Goal: Information Seeking & Learning: Learn about a topic

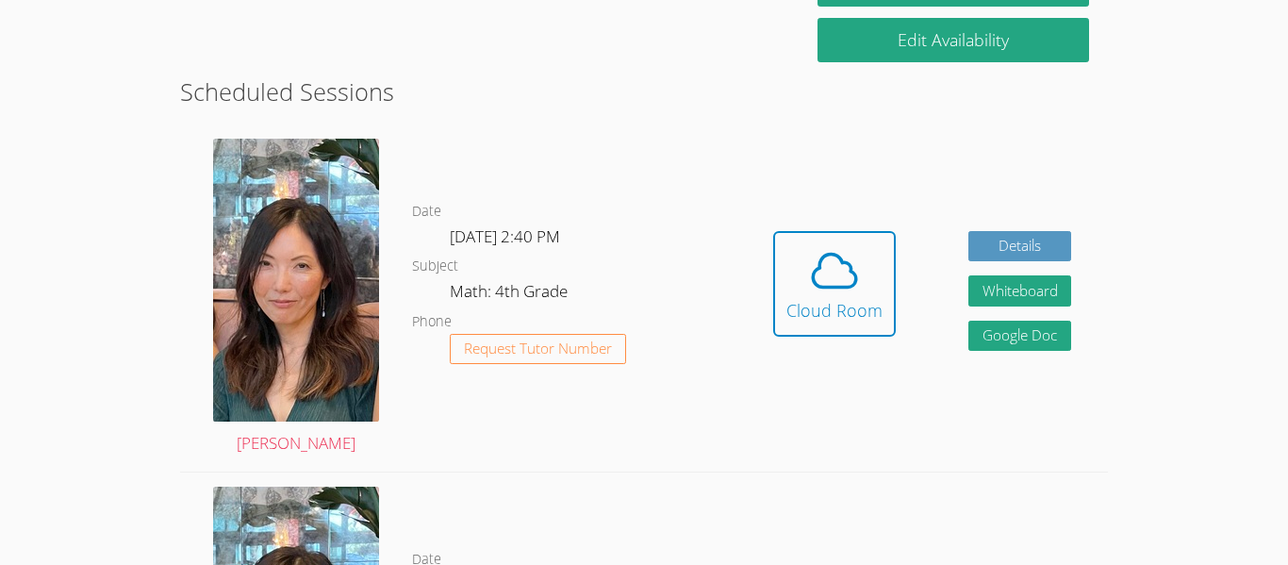
scroll to position [469, 0]
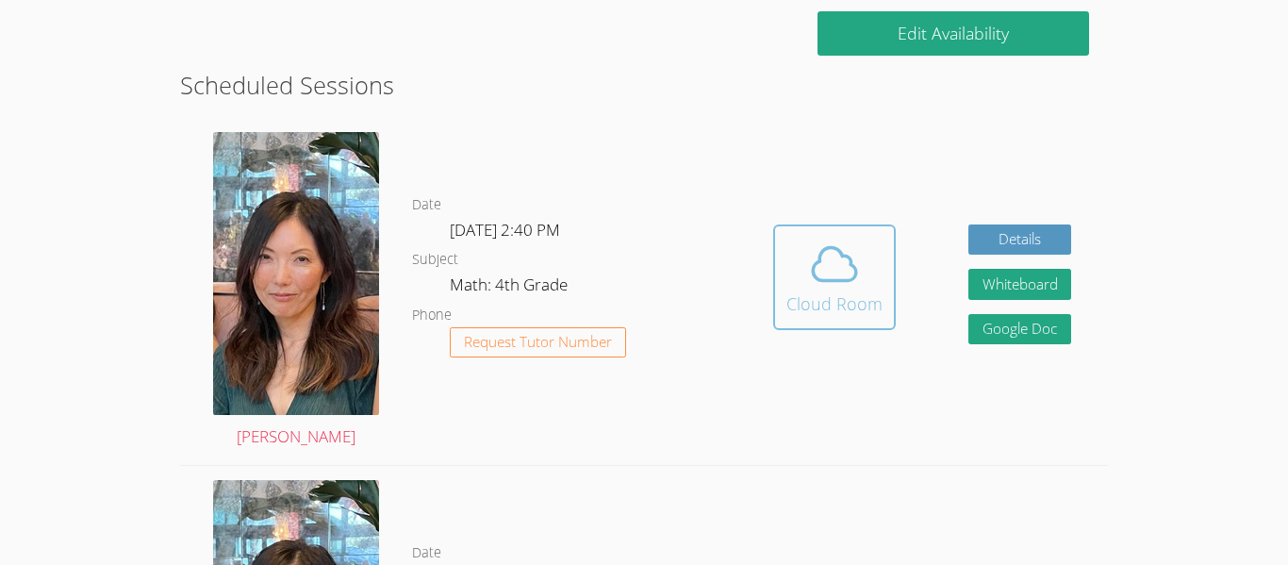
click at [836, 301] on div "Cloud Room" at bounding box center [835, 303] width 96 height 26
click at [795, 240] on span at bounding box center [835, 264] width 96 height 53
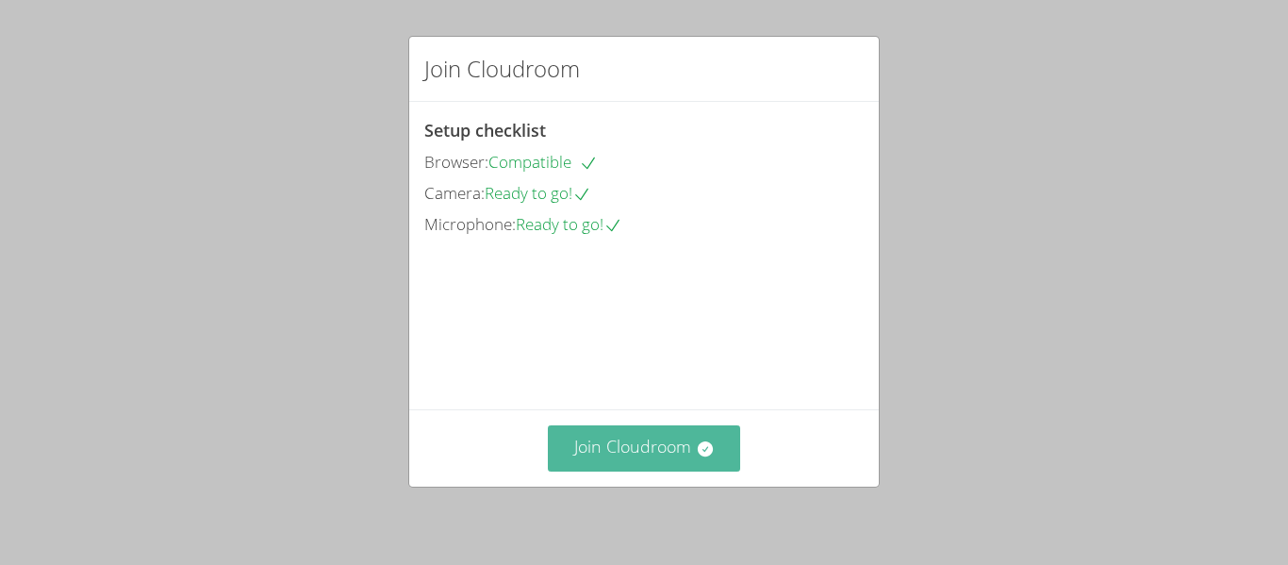
click at [685, 459] on button "Join Cloudroom" at bounding box center [644, 448] width 193 height 46
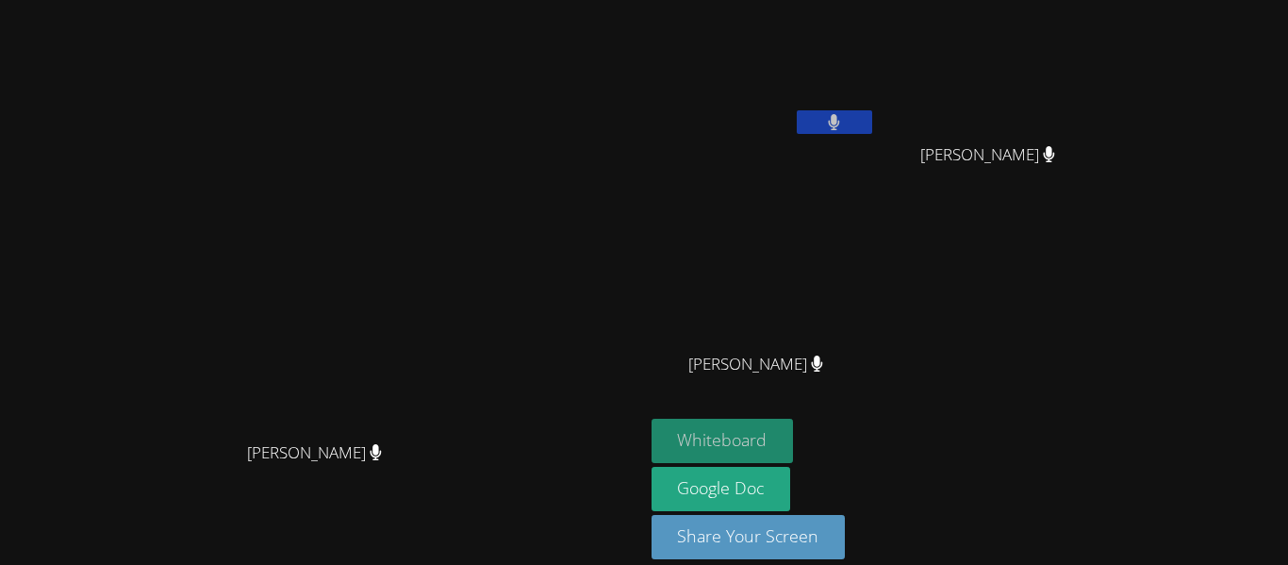
click at [794, 435] on button "Whiteboard" at bounding box center [723, 441] width 142 height 44
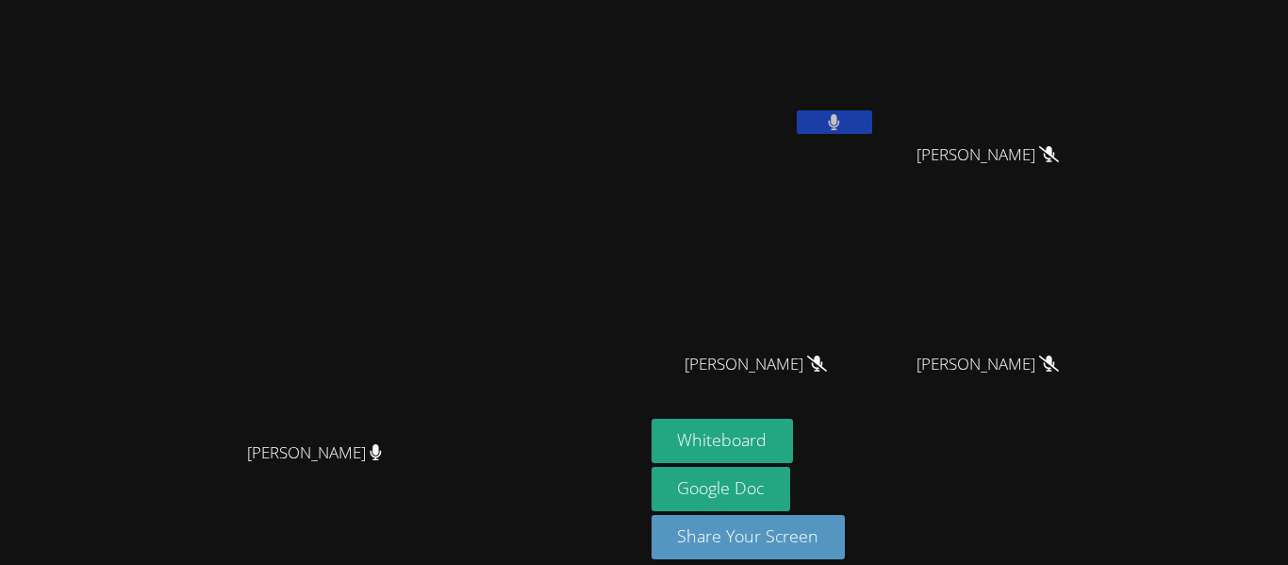
click at [872, 134] on div at bounding box center [834, 124] width 75 height 28
click at [872, 128] on button at bounding box center [834, 122] width 75 height 24
click at [872, 132] on button at bounding box center [834, 122] width 75 height 24
click at [840, 129] on icon at bounding box center [834, 122] width 11 height 16
click at [872, 124] on button at bounding box center [834, 122] width 75 height 24
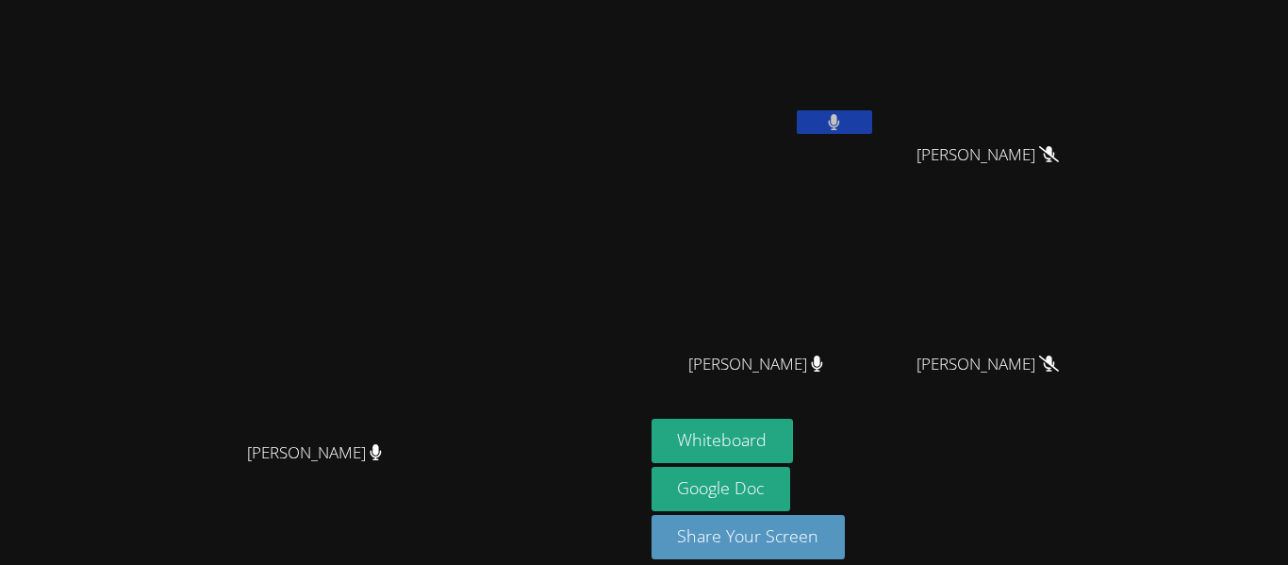
click at [872, 124] on button at bounding box center [834, 122] width 75 height 24
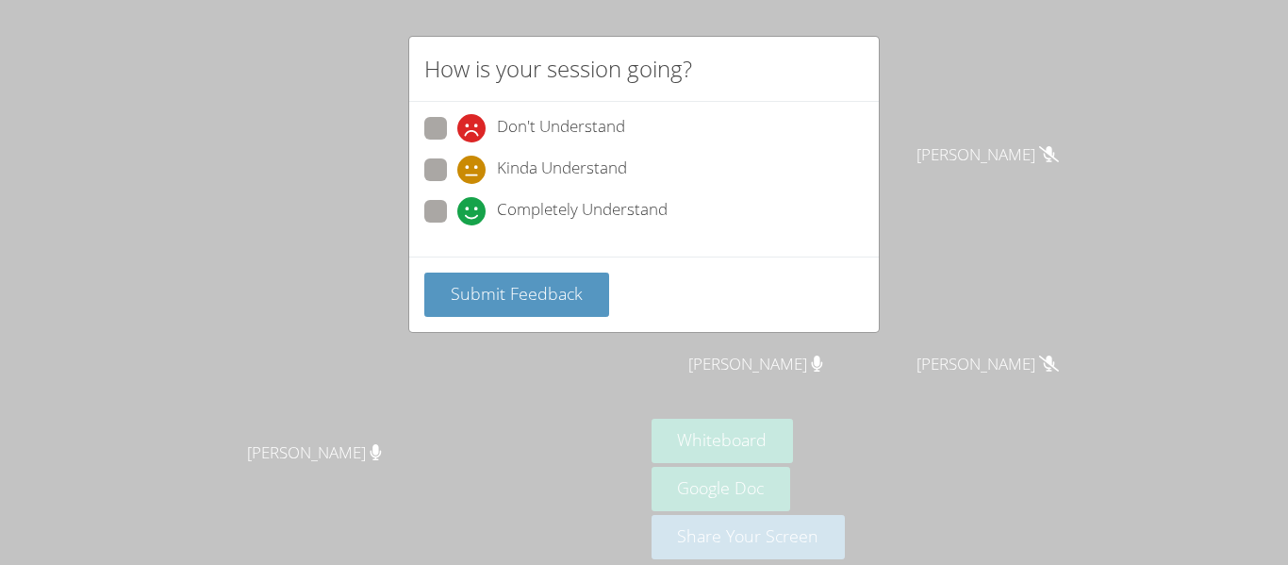
click at [526, 197] on span "Completely Understand" at bounding box center [582, 211] width 171 height 28
click at [473, 200] on input "Completely Understand" at bounding box center [465, 208] width 16 height 16
radio input "true"
click at [420, 291] on div "Submit Feedback" at bounding box center [644, 294] width 470 height 75
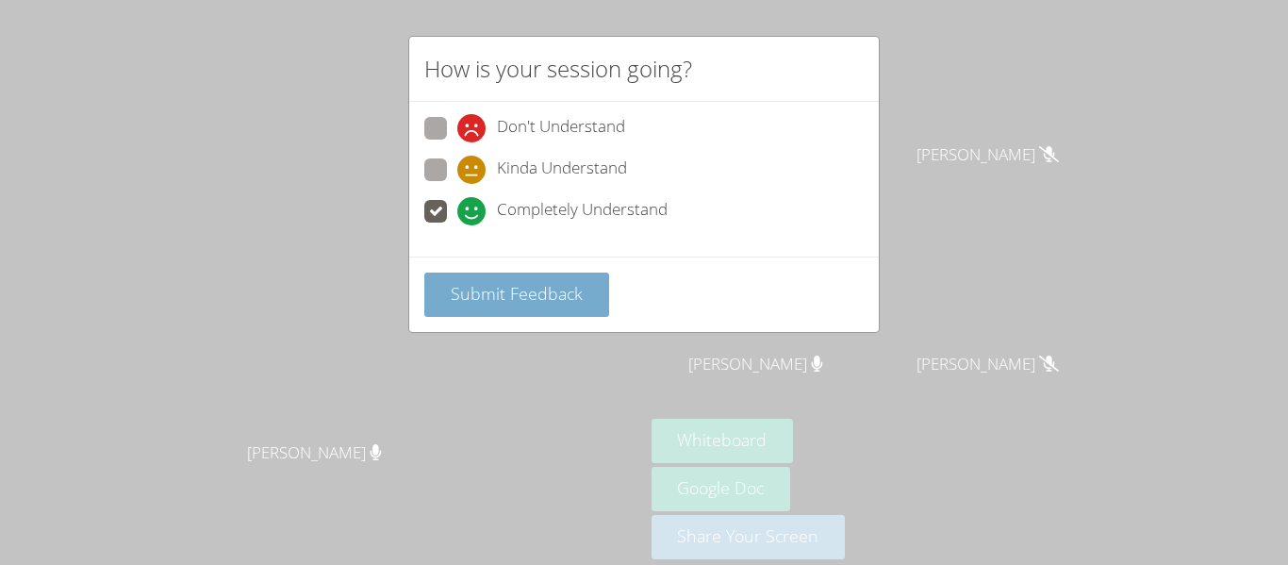
click at [442, 293] on button "Submit Feedback" at bounding box center [516, 295] width 185 height 44
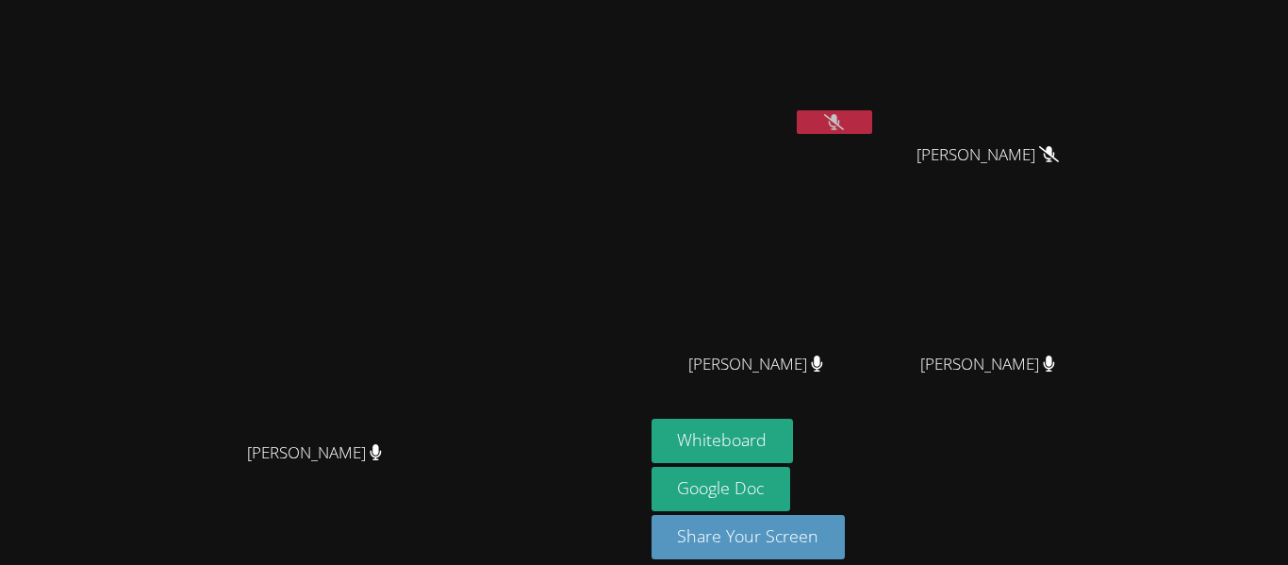
click at [463, 325] on video at bounding box center [321, 255] width 283 height 354
click at [844, 120] on icon at bounding box center [834, 122] width 20 height 16
